Goal: Information Seeking & Learning: Understand process/instructions

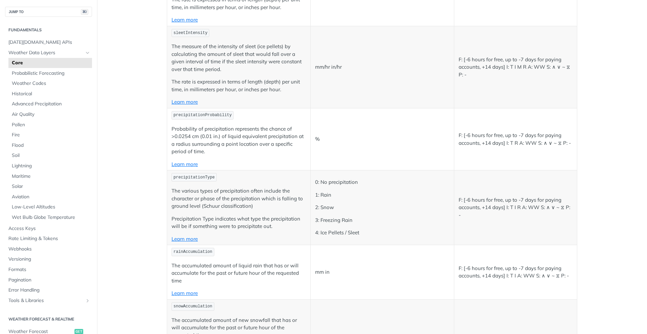
scroll to position [1622, 0]
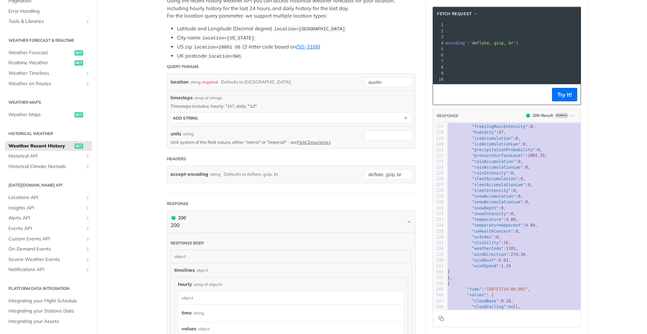
scroll to position [687, 1]
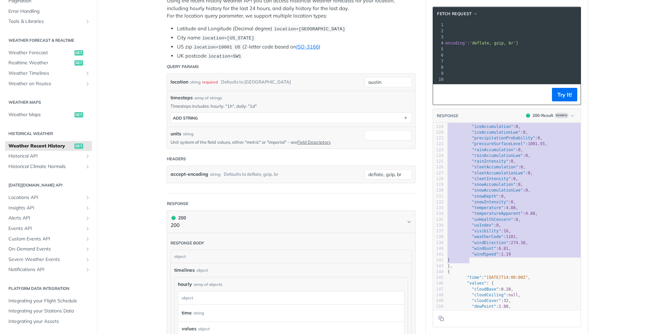
type textarea "{ "time": "2023-01-25T13:00:00Z", "values": { "cloudBase": 0.24, "cloudCeiling"…"
drag, startPoint x: 463, startPoint y: 166, endPoint x: 504, endPoint y: 267, distance: 109.3
click at [504, 267] on div "95 "snowAccumulationLwe" : 0 , 96 "snowDepth" : 0 , 97 "snowIntensity" : 0 , 98…" at bounding box center [518, 176] width 144 height 384
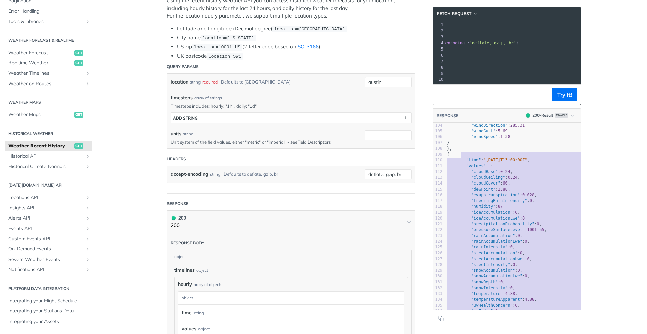
scroll to position [635, 0]
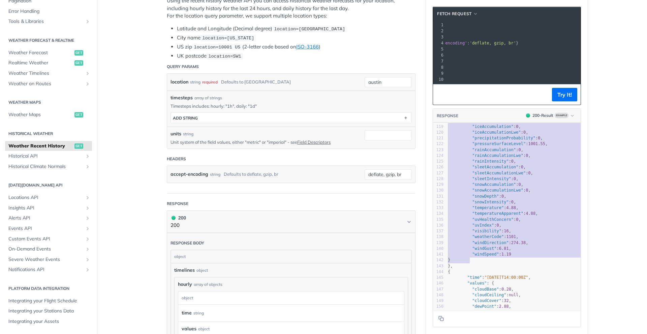
type textarea ""cloudBase": 0.24, "cloudCeiling": 0.24, "cloudCover": 60, "dewPoint": 2.88, "e…"
drag, startPoint x: 471, startPoint y: 137, endPoint x: 516, endPoint y: 254, distance: 125.6
click at [516, 254] on div "95 "snowAccumulationLwe" : 0 , 96 "snowDepth" : 0 , 97 "snowIntensity" : 0 , 98…" at bounding box center [519, 176] width 144 height 384
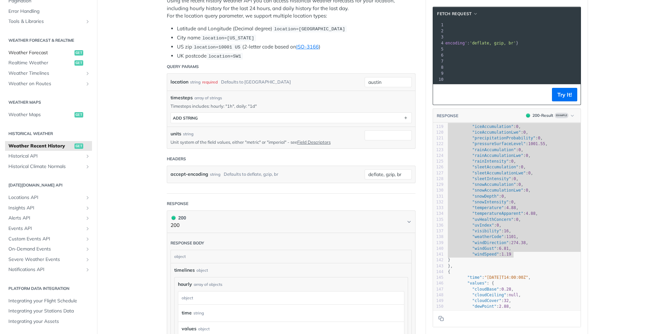
click at [39, 52] on span "Weather Forecast" at bounding box center [40, 53] width 64 height 7
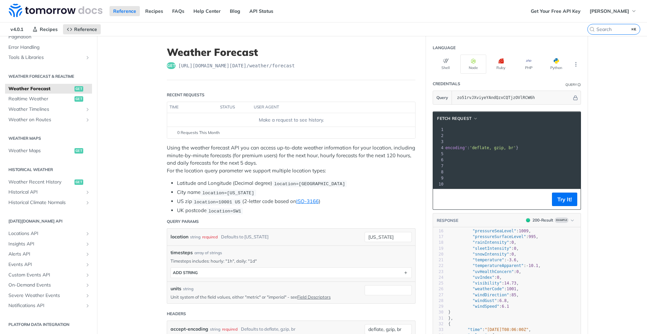
scroll to position [91, 0]
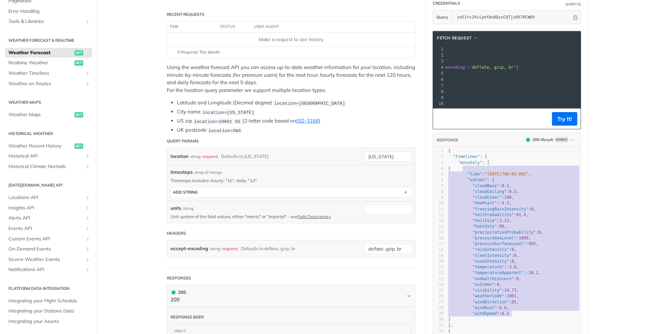
type textarea "{ "time": "2025-02-09T08:05:00Z", "values": { "cloudBase": 0.2, "cloudCeiling":…"
drag, startPoint x: 462, startPoint y: 204, endPoint x: 511, endPoint y: 324, distance: 129.3
click at [511, 324] on div "1 { 2 "timelines" : { 3 "minutely" : [ 4 { 5 "time" : "2025-02-09T08:05:00Z" , …" at bounding box center [514, 299] width 134 height 302
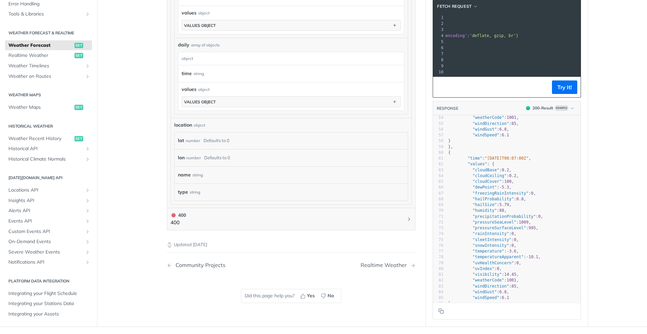
scroll to position [312, 0]
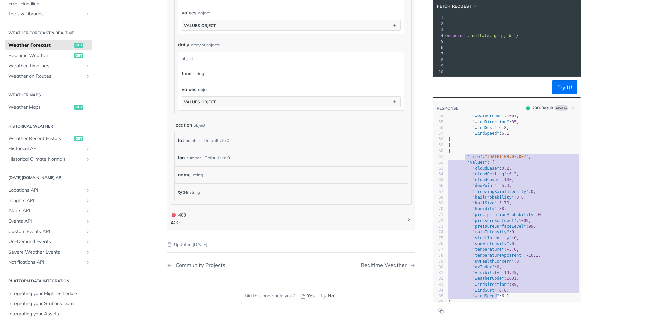
type textarea ""time": "2025-02-09T08:07:00Z", "values": { "cloudBase": 0.2, "cloudCeiling": 0…"
drag, startPoint x: 464, startPoint y: 154, endPoint x: 498, endPoint y: 300, distance: 149.4
click at [498, 300] on div "45 "pressureSurfaceLevel" : 995 , 46 "rainIntensity" : 0 , 47 "sleetIntensity" …" at bounding box center [514, 244] width 134 height 372
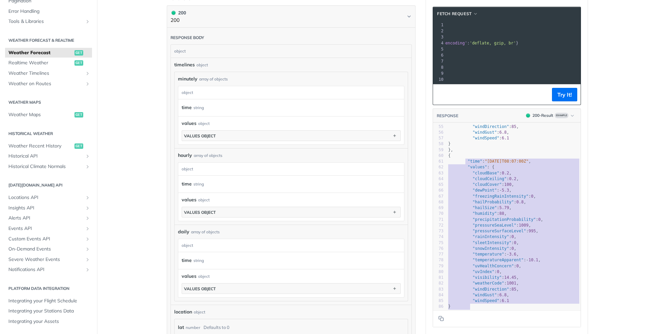
scroll to position [303, 0]
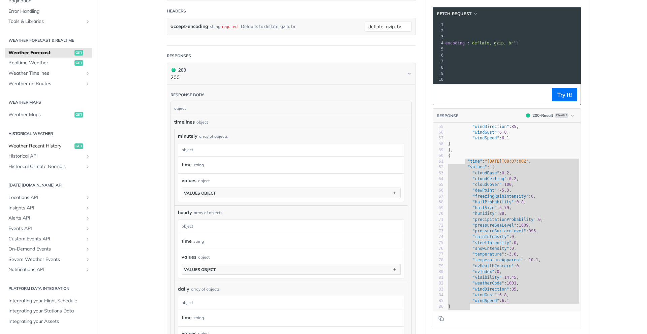
click at [43, 145] on span "Weather Recent History" at bounding box center [40, 146] width 64 height 7
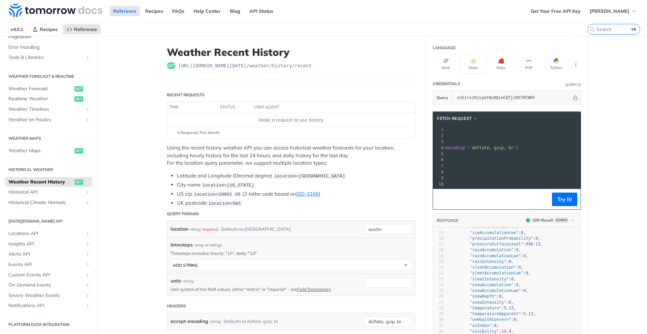
scroll to position [84, 0]
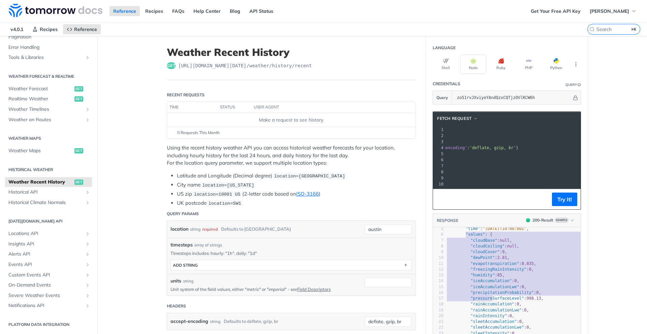
type textarea ""values": { "cloudBase": null, "cloudCeiling": null, "cloudCover": 9, "dewPoint…"
drag, startPoint x: 466, startPoint y: 235, endPoint x: 492, endPoint y: 302, distance: 71.9
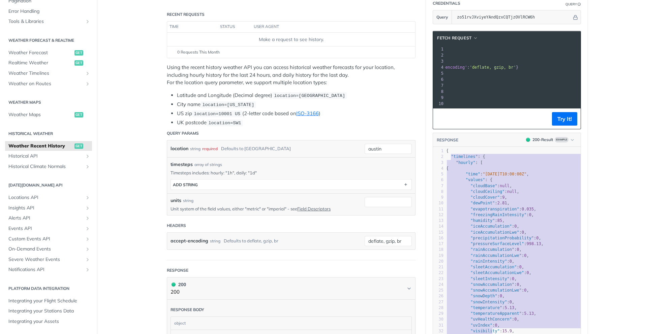
scroll to position [0, 0]
type textarea ""timelines": { "hourly": [ { "time": "2023-01-25T10:00:00Z", "values": { "cloud…"
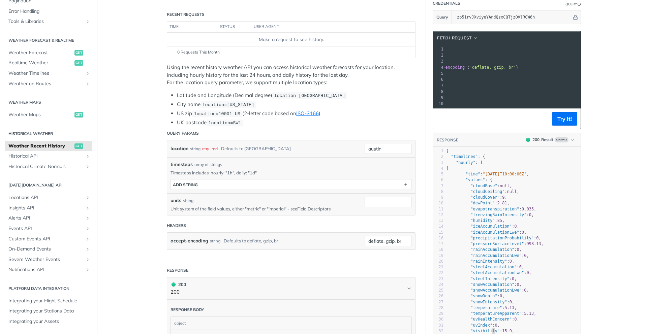
drag, startPoint x: 451, startPoint y: 238, endPoint x: 494, endPoint y: 332, distance: 103.1
click at [494, 332] on div "1 { 2 "timelines" : { 3 "hourly" : [ 4 { 5 "time" : "2023-01-25T10:00:00Z" , 6 …" at bounding box center [517, 302] width 144 height 308
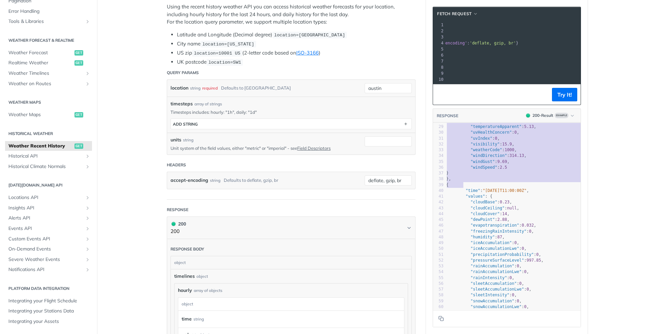
type textarea ""timelines": { "hourly": [ { "time": "2023-01-25T10:00:00Z", "values": { "cloud…"
drag, startPoint x: 450, startPoint y: 127, endPoint x: 500, endPoint y: 180, distance: 72.7
click at [500, 180] on div "1 { 2 "timelines" : { 3 "hourly" : [ 4 { 5 "time" : "2023-01-25T10:00:00Z" , 6 …" at bounding box center [517, 147] width 144 height 372
